Goal: Information Seeking & Learning: Learn about a topic

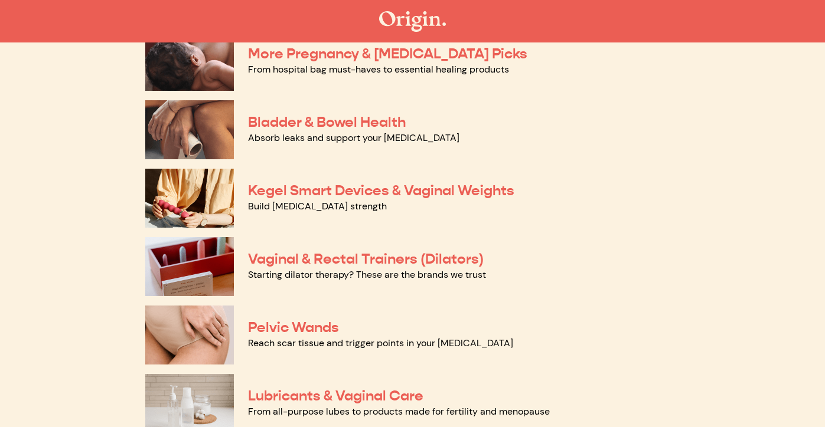
scroll to position [341, 0]
click at [217, 126] on img at bounding box center [189, 129] width 89 height 59
click at [194, 195] on img at bounding box center [189, 198] width 89 height 59
click at [192, 268] on img at bounding box center [189, 266] width 89 height 59
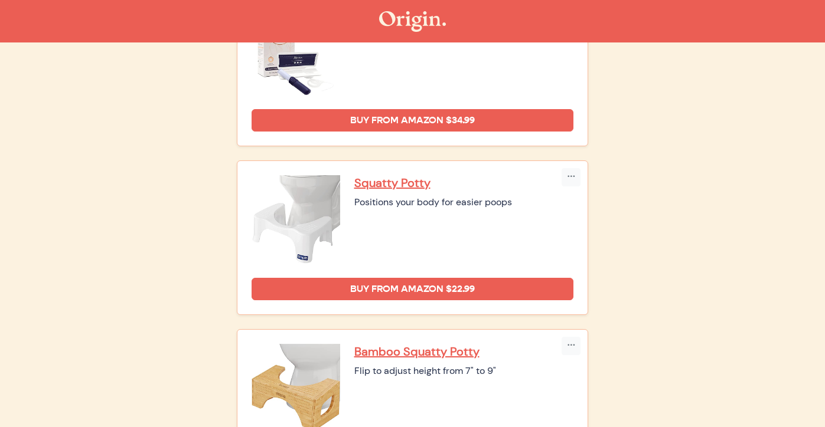
scroll to position [633, 0]
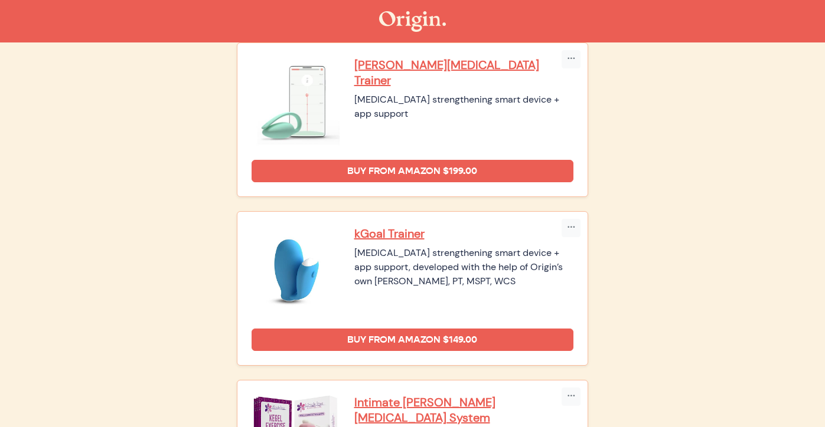
scroll to position [172, 0]
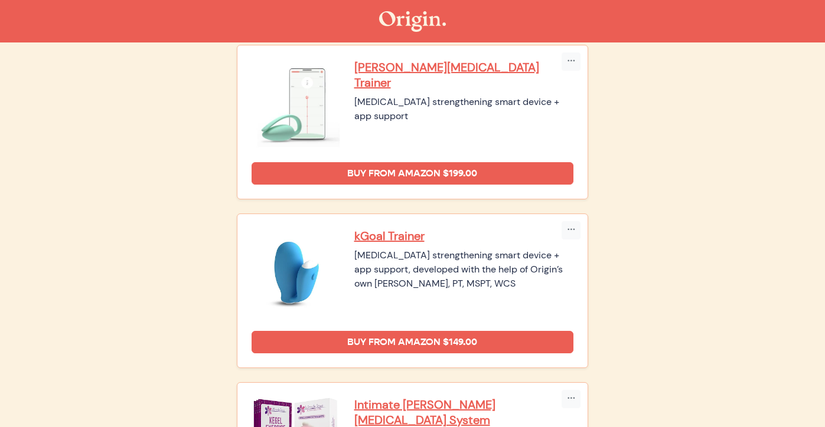
click at [308, 283] on img at bounding box center [295, 272] width 89 height 89
click at [362, 236] on p "kGoal Trainer" at bounding box center [464, 235] width 220 height 15
click at [369, 63] on p "Elvie Pelvic Floor Trainer" at bounding box center [464, 75] width 220 height 31
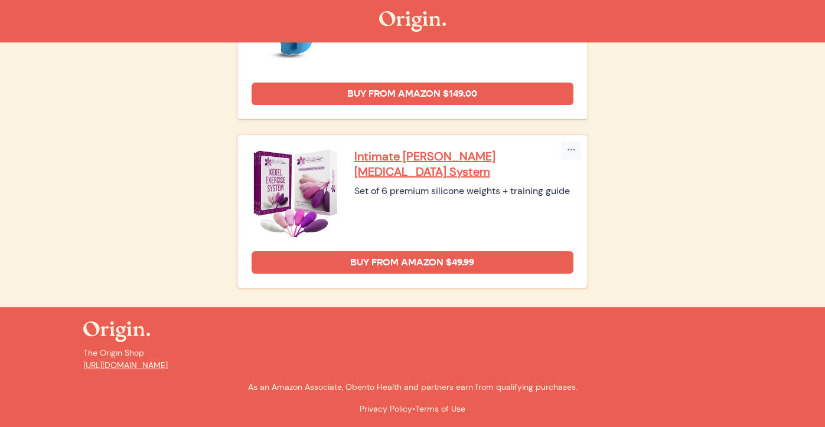
scroll to position [420, 0]
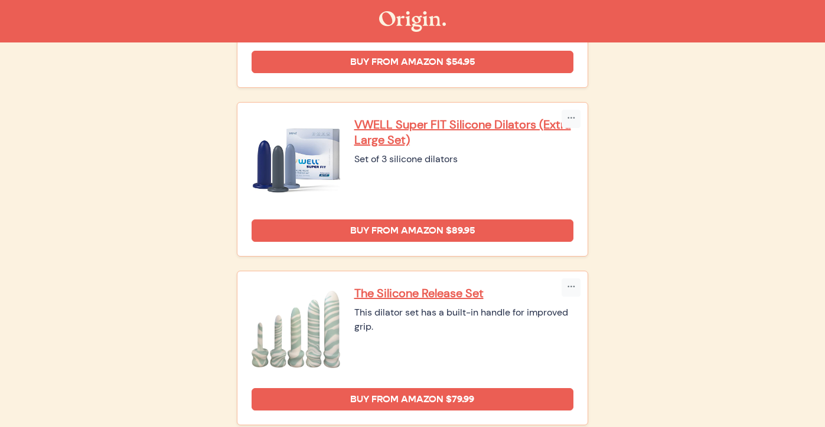
scroll to position [1124, 0]
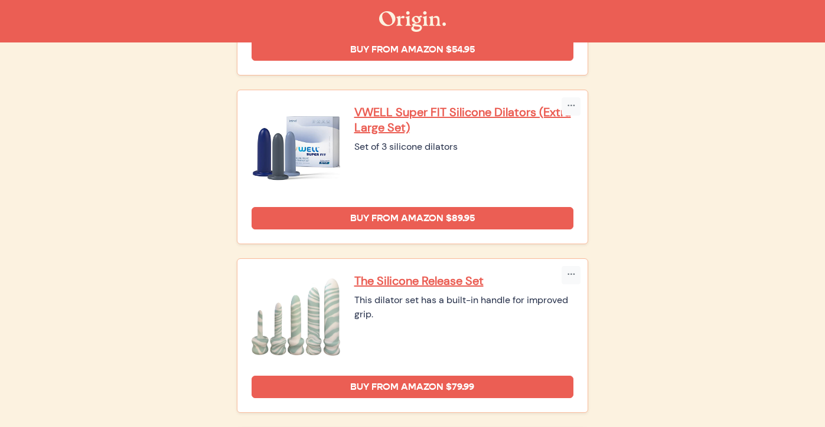
click at [288, 330] on img at bounding box center [295, 317] width 89 height 89
click at [368, 280] on p "The Silicone Release Set" at bounding box center [464, 280] width 220 height 15
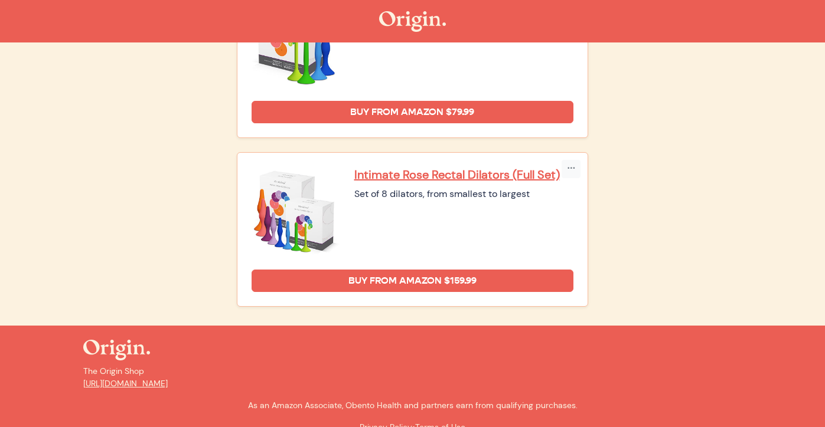
scroll to position [1574, 0]
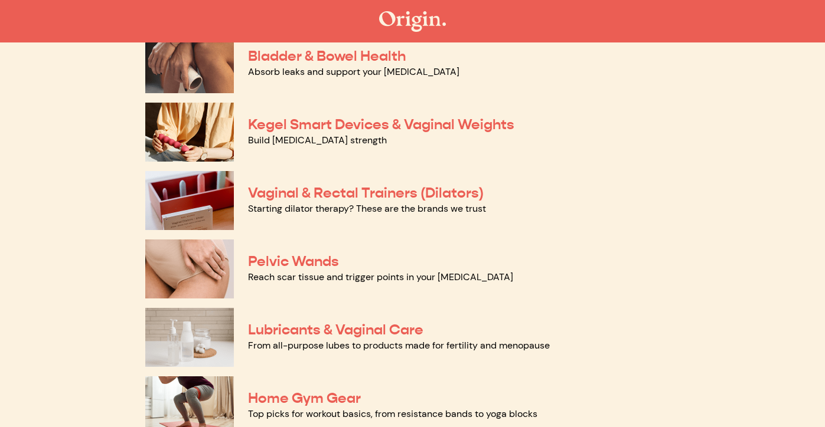
scroll to position [410, 0]
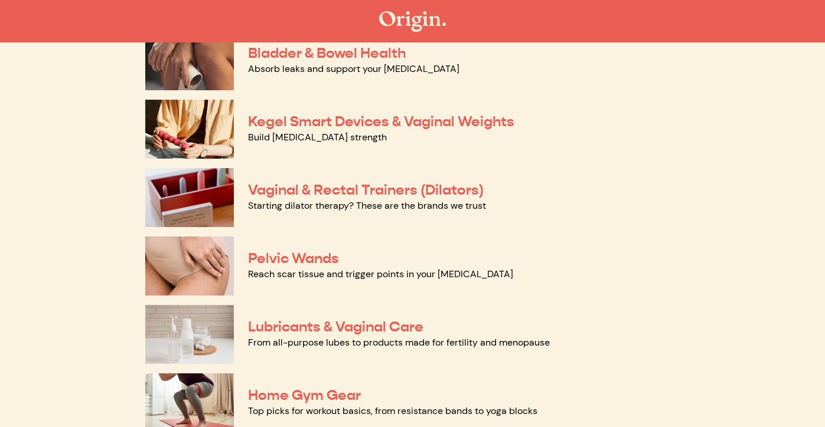
click at [194, 255] on img at bounding box center [189, 266] width 89 height 59
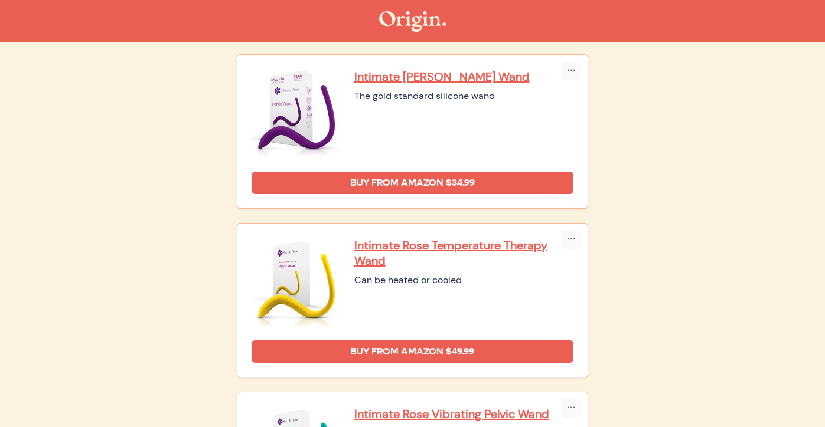
scroll to position [131, 0]
click at [288, 126] on img at bounding box center [295, 114] width 89 height 89
click at [371, 74] on p "Intimate [PERSON_NAME] Wand" at bounding box center [464, 77] width 220 height 15
